Goal: Transaction & Acquisition: Book appointment/travel/reservation

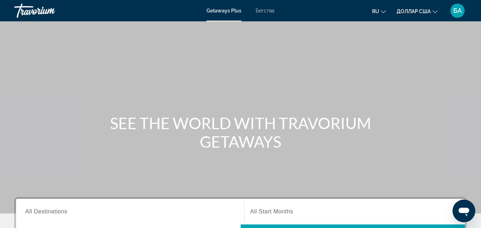
click at [266, 14] on div "Getaways Plus Бегства ru English Español Français Italiano Português русский до…" at bounding box center [240, 10] width 481 height 18
click at [265, 10] on font "Бегства" at bounding box center [264, 11] width 19 height 6
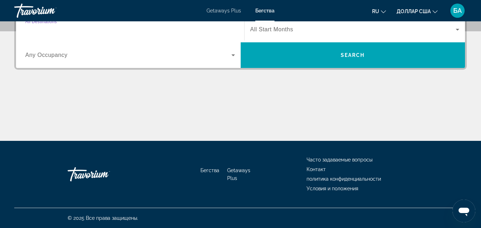
click at [173, 30] on input "Destination All Destinations" at bounding box center [130, 30] width 210 height 9
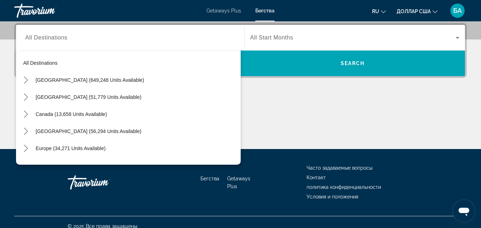
scroll to position [96, 0]
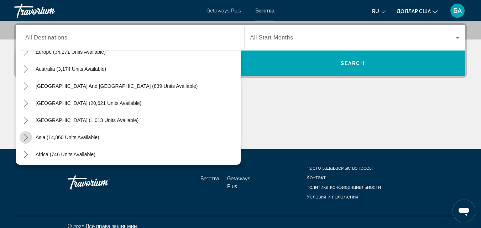
click at [27, 139] on icon "Toggle Asia (14,860 units available) submenu" at bounding box center [25, 137] width 7 height 7
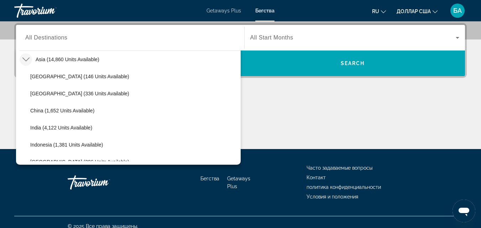
scroll to position [271, 0]
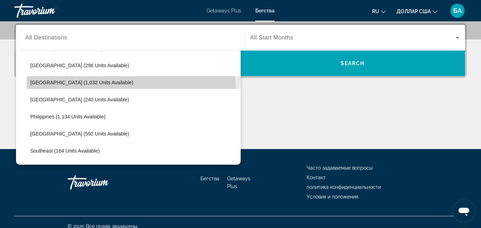
click at [90, 88] on span "Select destination: Malaysia (1,032 units available)" at bounding box center [134, 82] width 214 height 17
type input "**********"
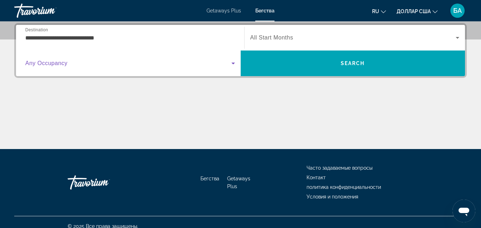
click at [232, 63] on icon "Search widget" at bounding box center [233, 64] width 4 height 2
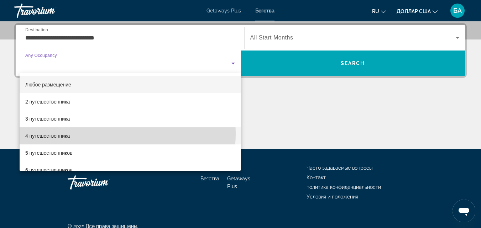
click at [112, 134] on mat-option "4 путешественника" at bounding box center [130, 135] width 221 height 17
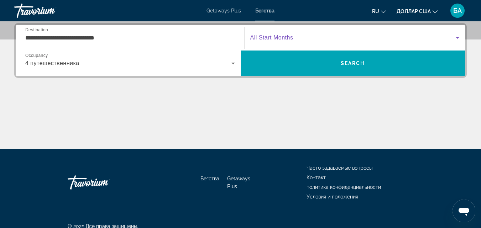
click at [456, 40] on icon "Search widget" at bounding box center [457, 37] width 9 height 9
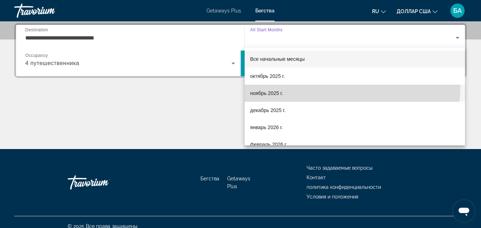
click at [344, 88] on mat-option "ноябрь 2025 г." at bounding box center [354, 93] width 221 height 17
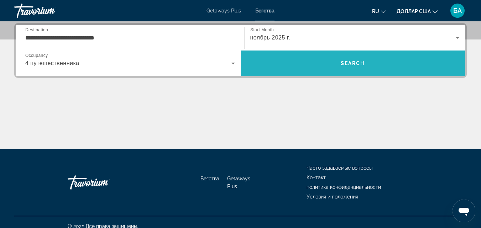
click at [355, 67] on span "Search" at bounding box center [352, 63] width 224 height 17
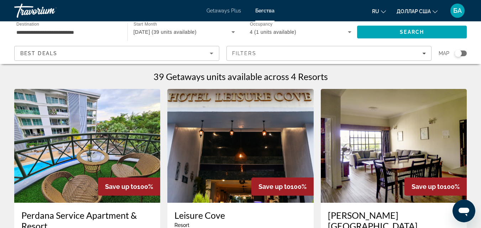
click at [95, 186] on img "Основное содержание" at bounding box center [87, 146] width 146 height 114
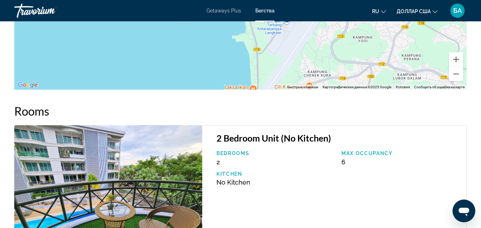
scroll to position [1394, 0]
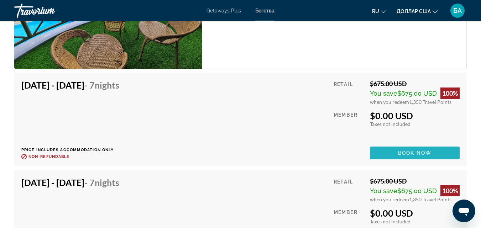
click at [382, 152] on span "Основное содержание" at bounding box center [415, 152] width 90 height 17
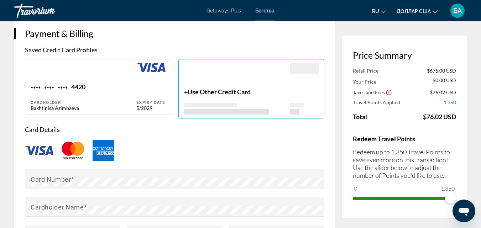
scroll to position [512, 0]
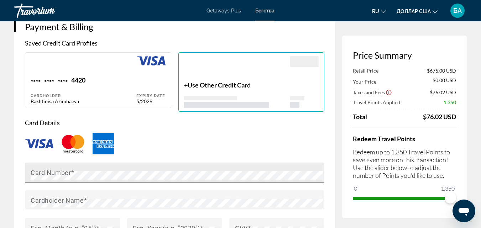
click at [127, 170] on div "Card Number" at bounding box center [177, 173] width 292 height 20
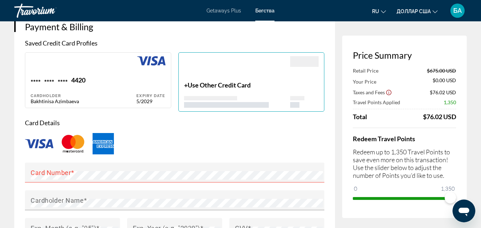
click at [83, 86] on div "4420" at bounding box center [78, 81] width 14 height 10
type input "**********"
type input "*********"
type input "**********"
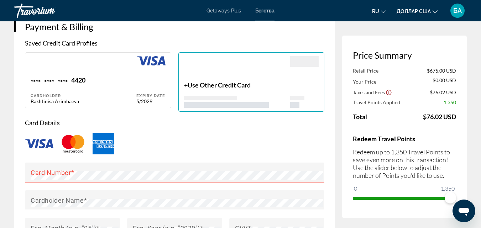
type input "********"
type input "******"
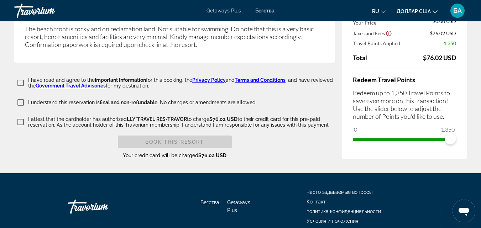
scroll to position [1252, 0]
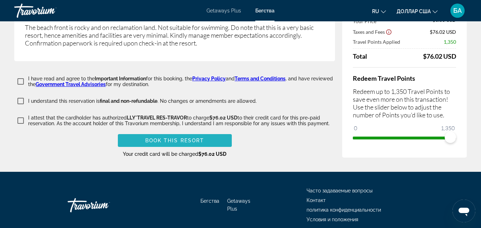
click at [136, 146] on span "Основное содержание" at bounding box center [175, 140] width 114 height 17
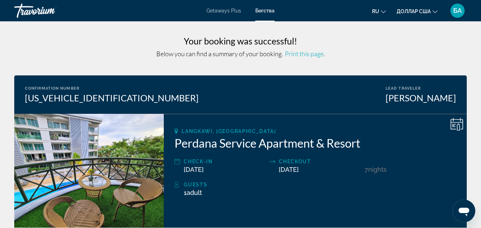
click at [458, 11] on font "БА" at bounding box center [457, 10] width 9 height 7
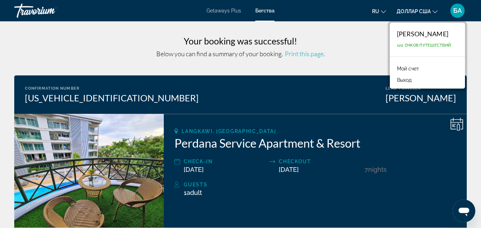
click at [406, 70] on font "Мой счет" at bounding box center [408, 69] width 22 height 6
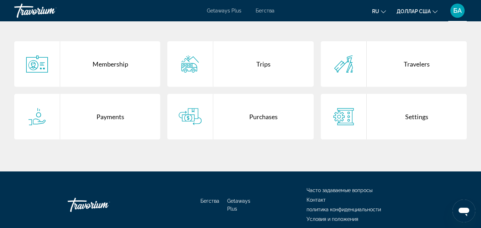
scroll to position [185, 0]
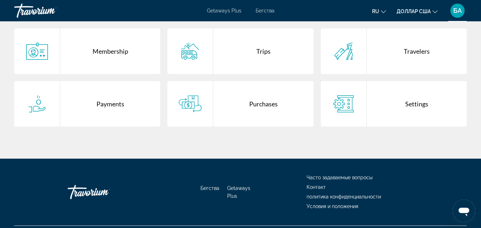
click at [382, 63] on div "Travelers" at bounding box center [416, 51] width 100 height 46
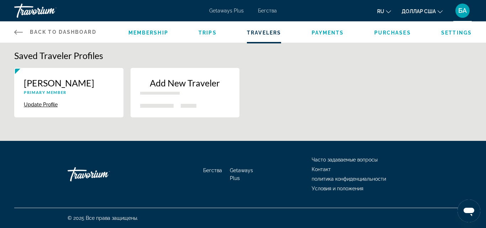
click at [37, 107] on button "Update Profile" at bounding box center [41, 104] width 34 height 6
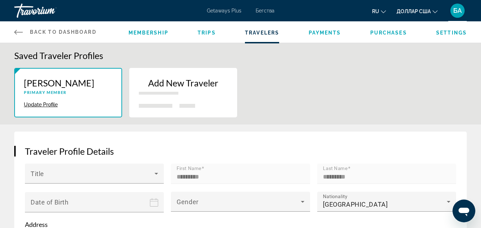
click at [218, 97] on div "Add New Traveler" at bounding box center [183, 89] width 89 height 22
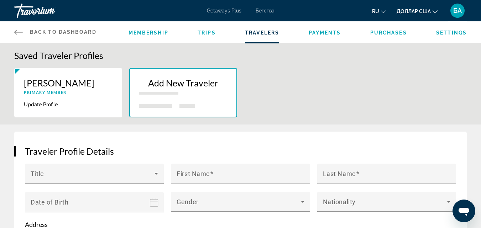
click at [17, 33] on icon "Основное содержание" at bounding box center [18, 32] width 9 height 9
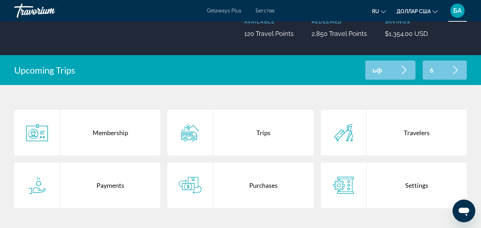
scroll to position [114, 0]
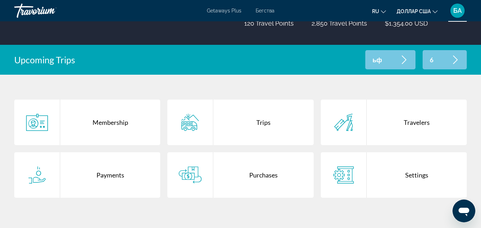
click at [258, 119] on div "Trips" at bounding box center [263, 123] width 100 height 46
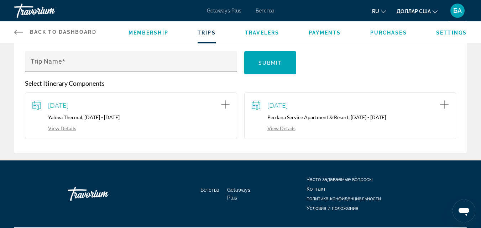
scroll to position [128, 0]
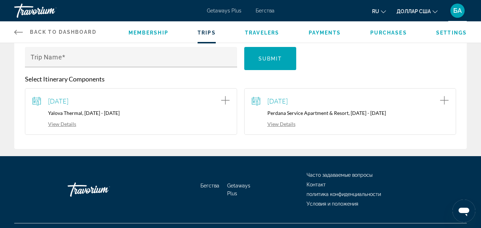
click at [272, 123] on link "View Details" at bounding box center [273, 124] width 44 height 6
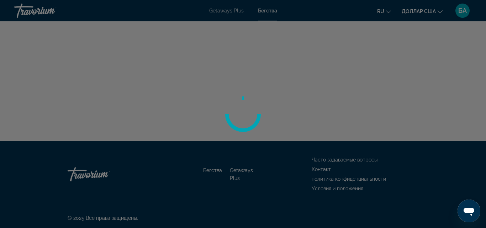
click at [272, 123] on div "Перейти к основному содержанию Getaways Plus Бегства ru English Español Françai…" at bounding box center [243, 114] width 486 height 228
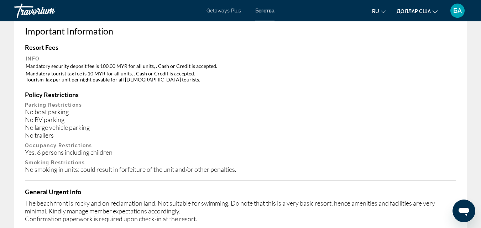
scroll to position [333, 0]
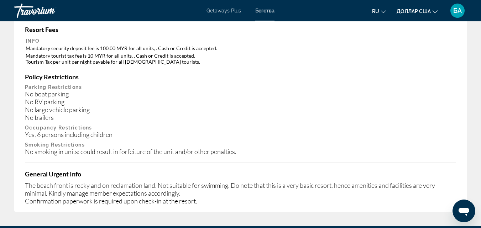
click at [383, 13] on icon "Изменить язык" at bounding box center [383, 11] width 5 height 5
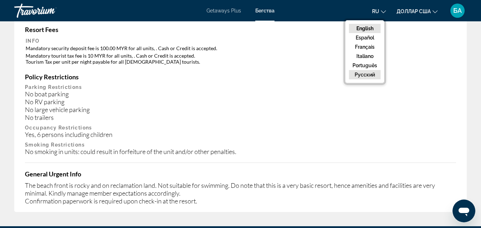
click at [375, 71] on button "русский" at bounding box center [365, 74] width 32 height 9
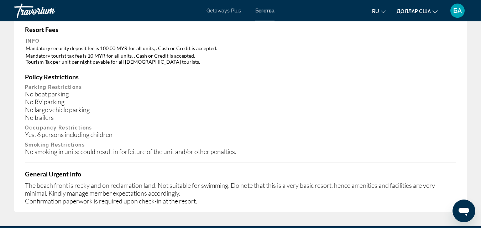
click at [383, 11] on icon "Изменить язык" at bounding box center [383, 11] width 5 height 5
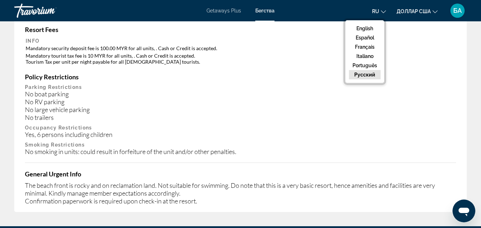
click at [366, 74] on button "русский" at bounding box center [365, 74] width 32 height 9
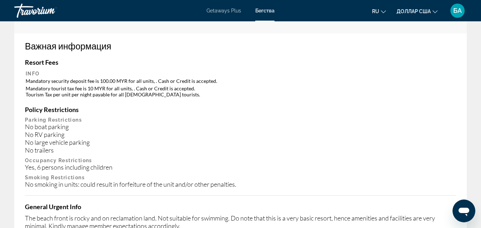
scroll to position [290, 0]
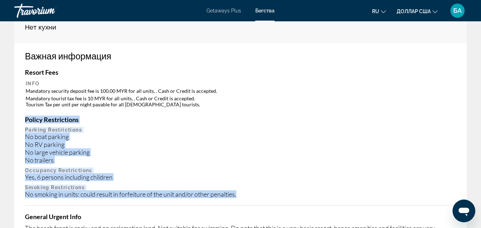
drag, startPoint x: 24, startPoint y: 118, endPoint x: 240, endPoint y: 192, distance: 228.4
click at [240, 192] on div "Важная информация Resort Fees Info Mandatory security deposit fee is 100.00 MYR…" at bounding box center [240, 148] width 452 height 211
copy div "Policy Restrictions Parking Restrictions No boat parking No RV parking No large…"
click at [212, 176] on div "Yes, 6 persons including children" at bounding box center [240, 177] width 431 height 8
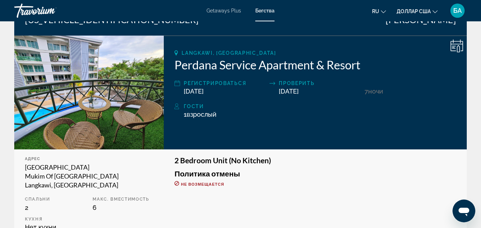
scroll to position [77, 0]
